Goal: Task Accomplishment & Management: Manage account settings

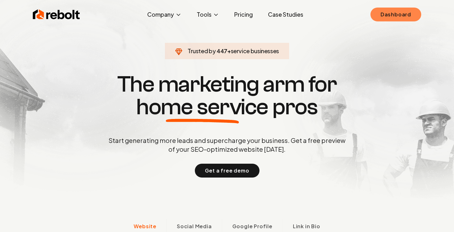
click at [406, 11] on link "Dashboard" at bounding box center [395, 15] width 51 height 14
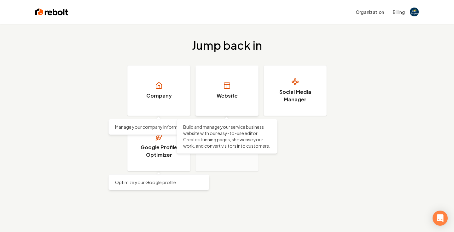
click at [219, 88] on link "Website" at bounding box center [226, 91] width 63 height 50
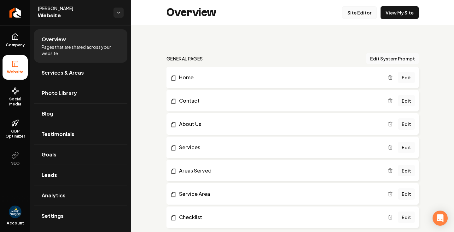
click at [360, 12] on link "Site Editor" at bounding box center [359, 12] width 35 height 13
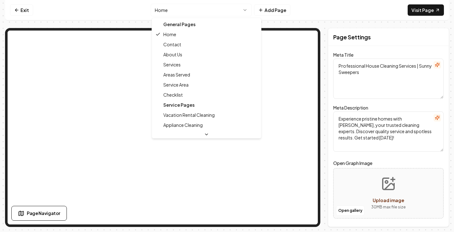
click at [228, 13] on html "Computer Required This feature is only available on a computer. Please switch t…" at bounding box center [227, 116] width 454 height 232
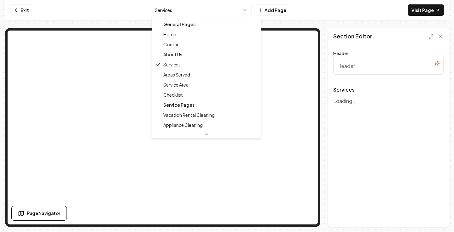
click at [230, 11] on html "Computer Required This feature is only available on a computer. Please switch t…" at bounding box center [227, 116] width 454 height 232
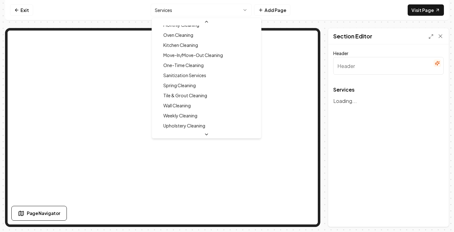
type input "Our Services"
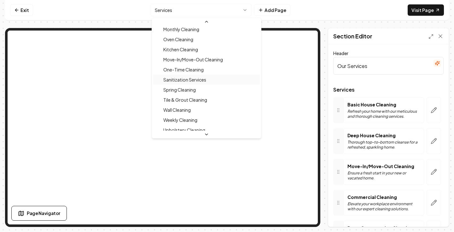
scroll to position [373, 0]
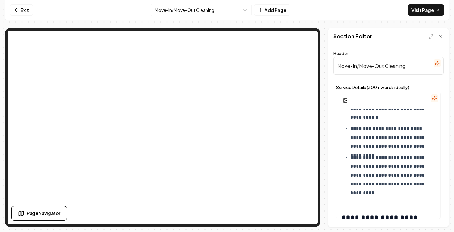
scroll to position [432, 0]
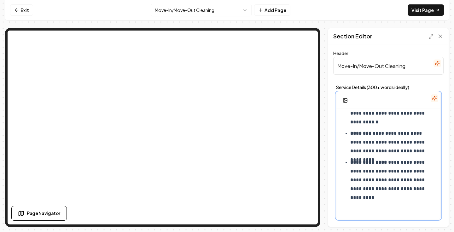
click at [405, 172] on p "**********" at bounding box center [392, 180] width 85 height 44
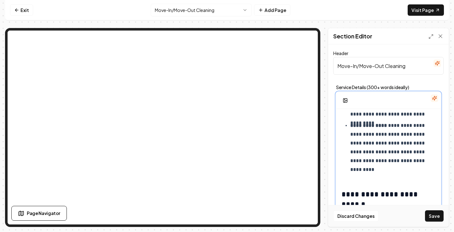
scroll to position [469, 0]
click at [409, 162] on p "**********" at bounding box center [392, 147] width 85 height 53
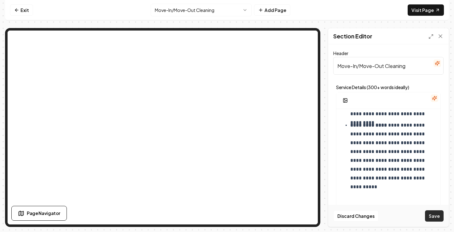
click at [435, 219] on button "Save" at bounding box center [434, 215] width 19 height 11
